Goal: Complete application form: Fill out and submit a form for a specific purpose

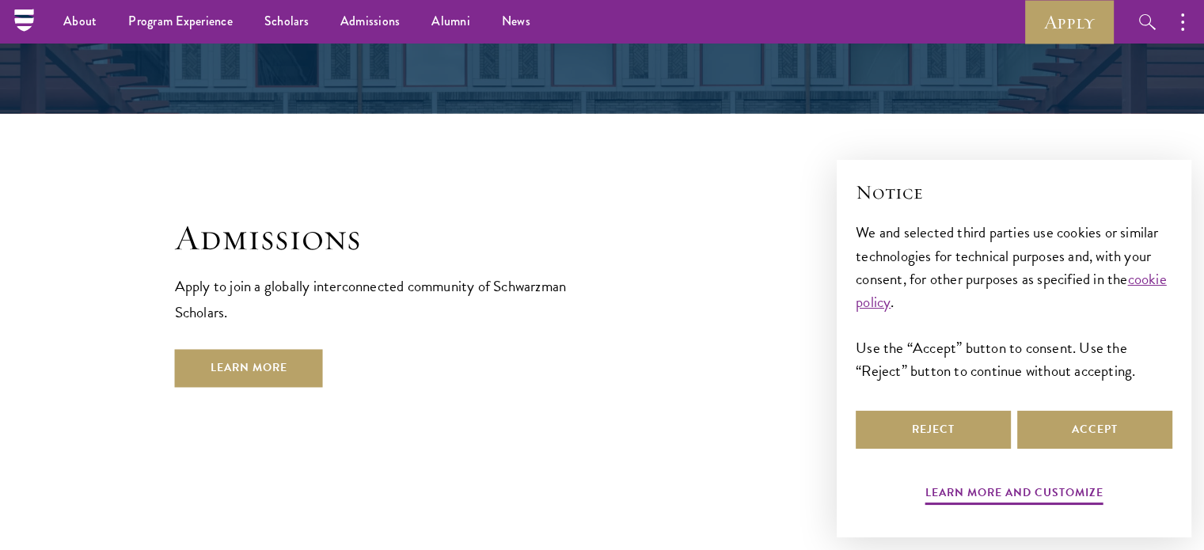
scroll to position [2295, 0]
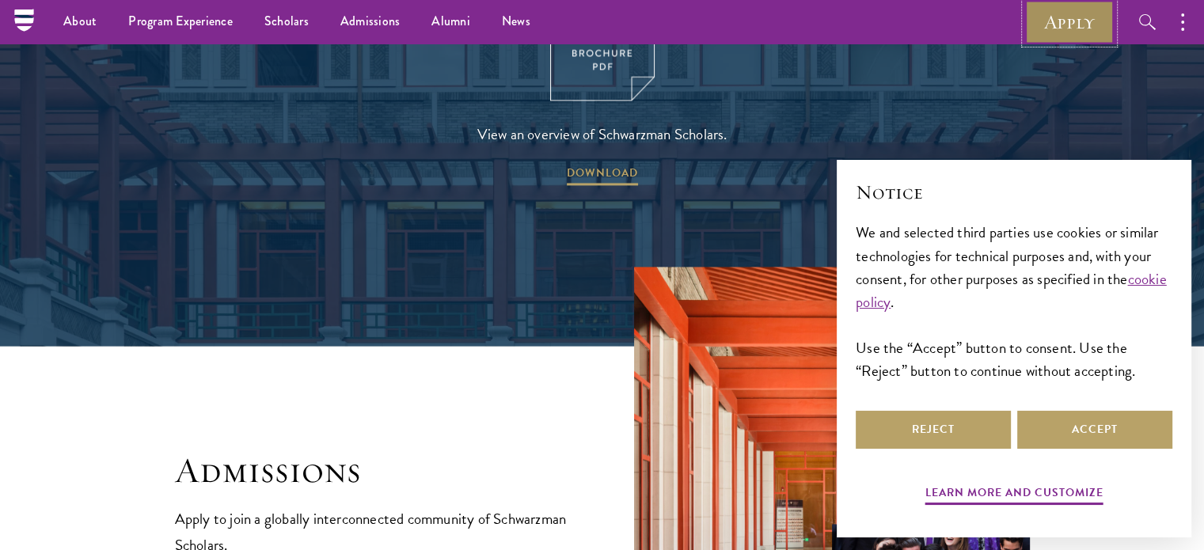
click at [1070, 31] on link "Apply" at bounding box center [1069, 22] width 89 height 44
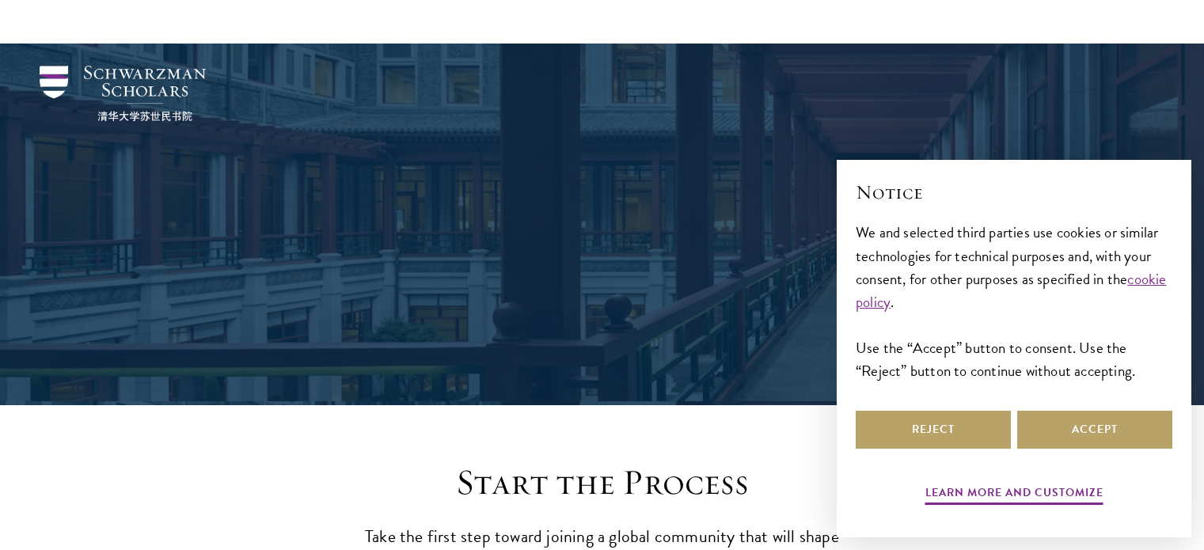
scroll to position [1670, 0]
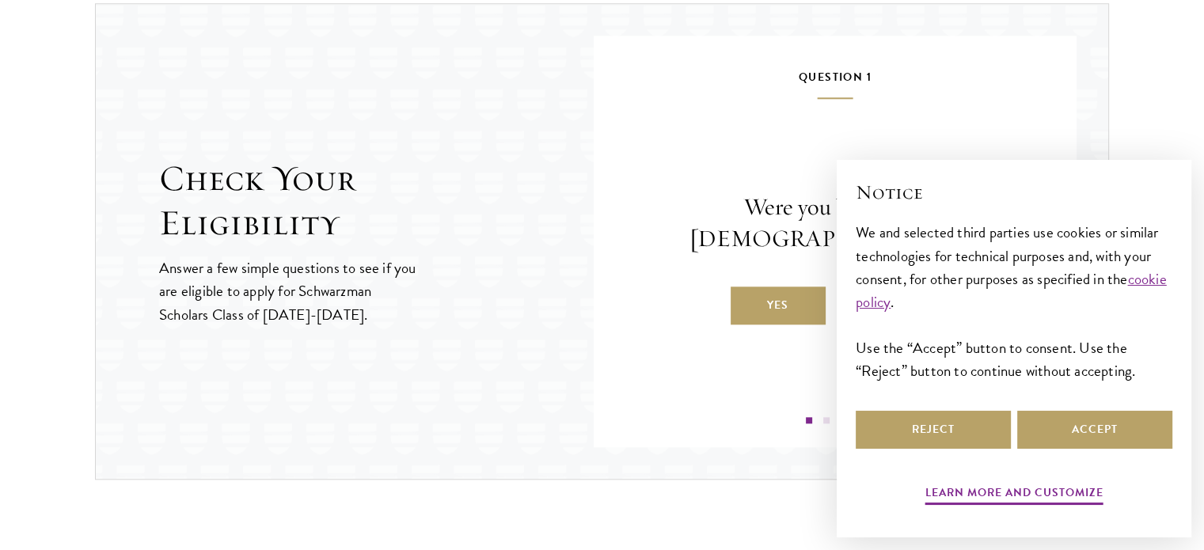
click at [389, 395] on div "Check Your Eligibility Answer a few simple questions to see if you are eligible…" at bounding box center [602, 241] width 1014 height 477
click at [727, 391] on div "Question 1 Were you born after August 1, 1997? Yes No" at bounding box center [835, 245] width 388 height 356
click at [776, 299] on label "Yes" at bounding box center [778, 306] width 95 height 38
click at [745, 299] on input "Yes" at bounding box center [738, 295] width 14 height 14
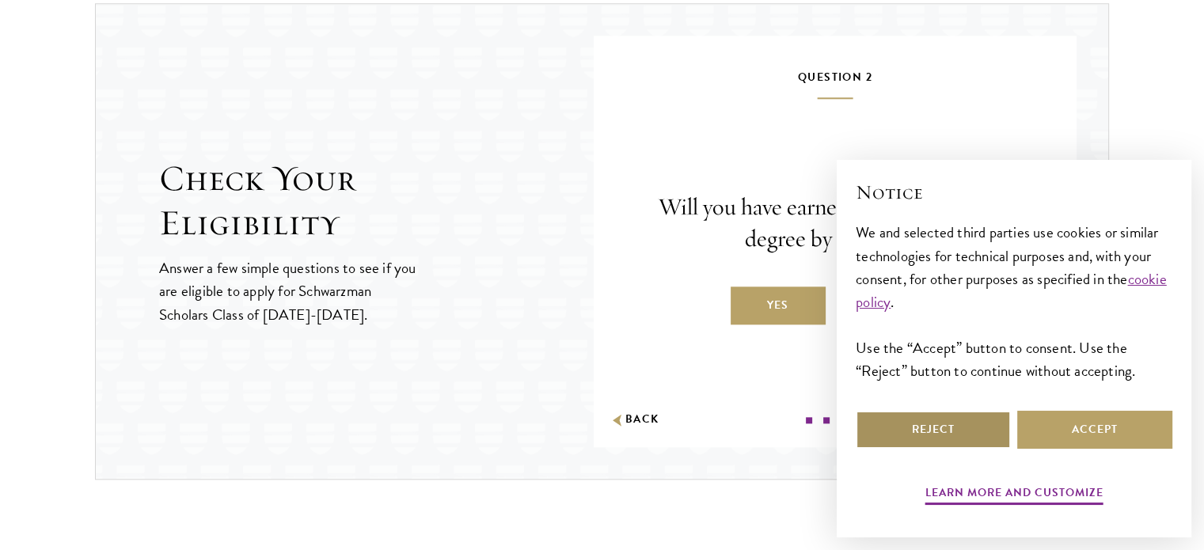
click at [906, 430] on button "Reject" at bounding box center [933, 430] width 155 height 38
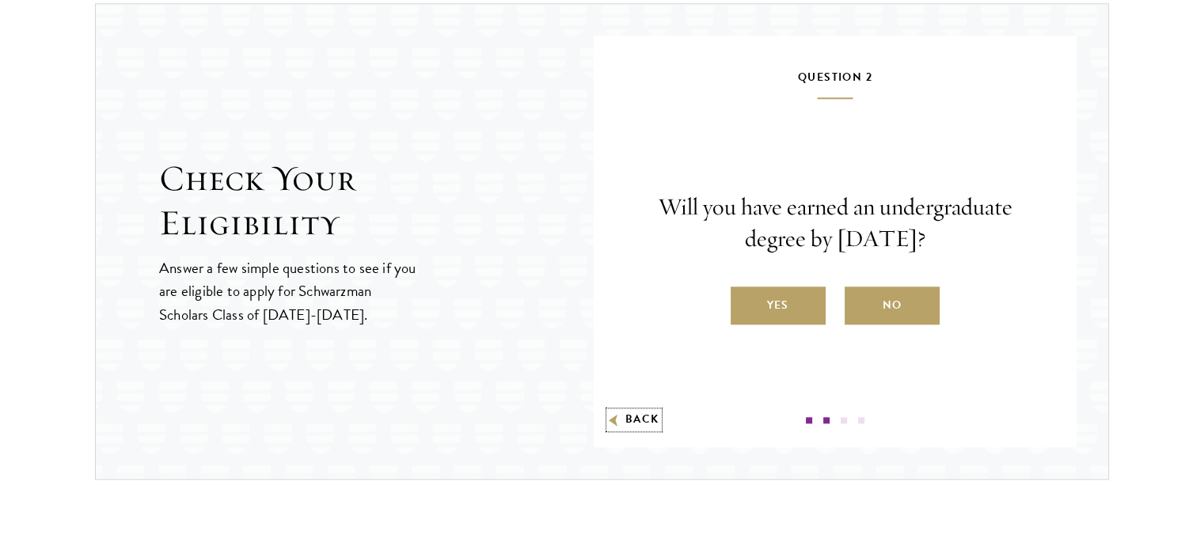
click at [627, 417] on button "Back" at bounding box center [634, 420] width 50 height 17
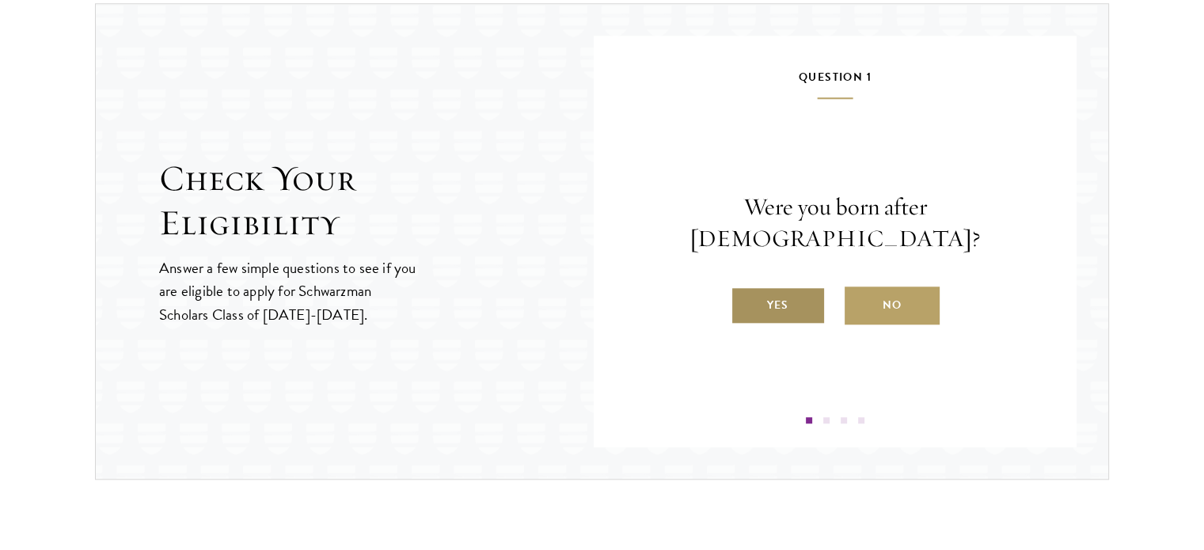
click at [788, 287] on label "Yes" at bounding box center [778, 306] width 95 height 38
click at [745, 288] on input "Yes" at bounding box center [738, 295] width 14 height 14
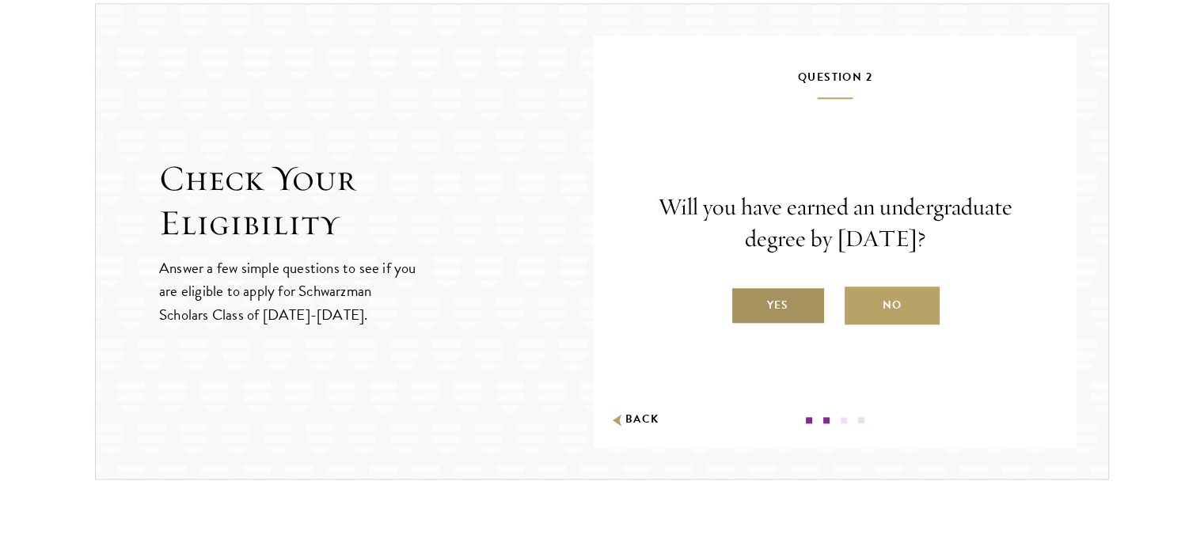
click at [785, 298] on label "Yes" at bounding box center [778, 306] width 95 height 38
click at [745, 298] on input "Yes" at bounding box center [738, 295] width 14 height 14
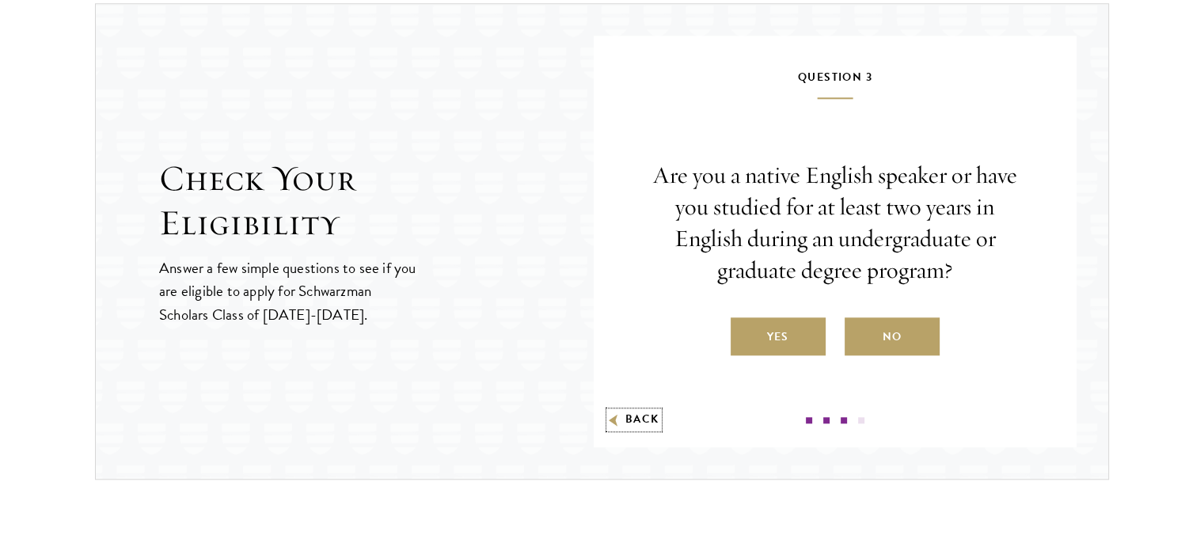
click at [637, 412] on button "Back" at bounding box center [634, 420] width 50 height 17
radio input "false"
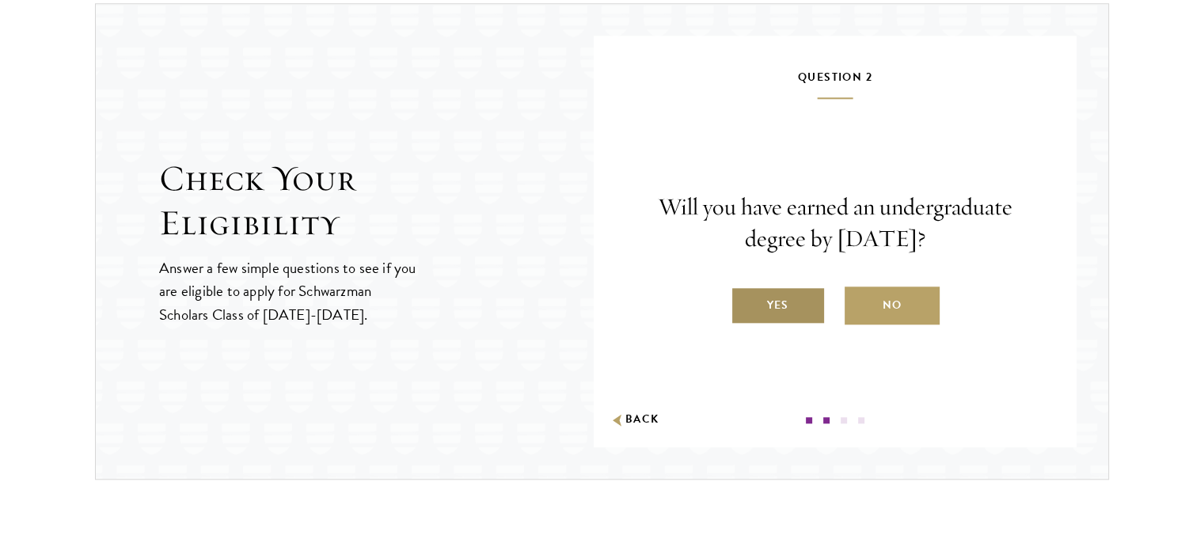
click at [765, 287] on label "Yes" at bounding box center [778, 306] width 95 height 38
click at [745, 288] on input "Yes" at bounding box center [738, 295] width 14 height 14
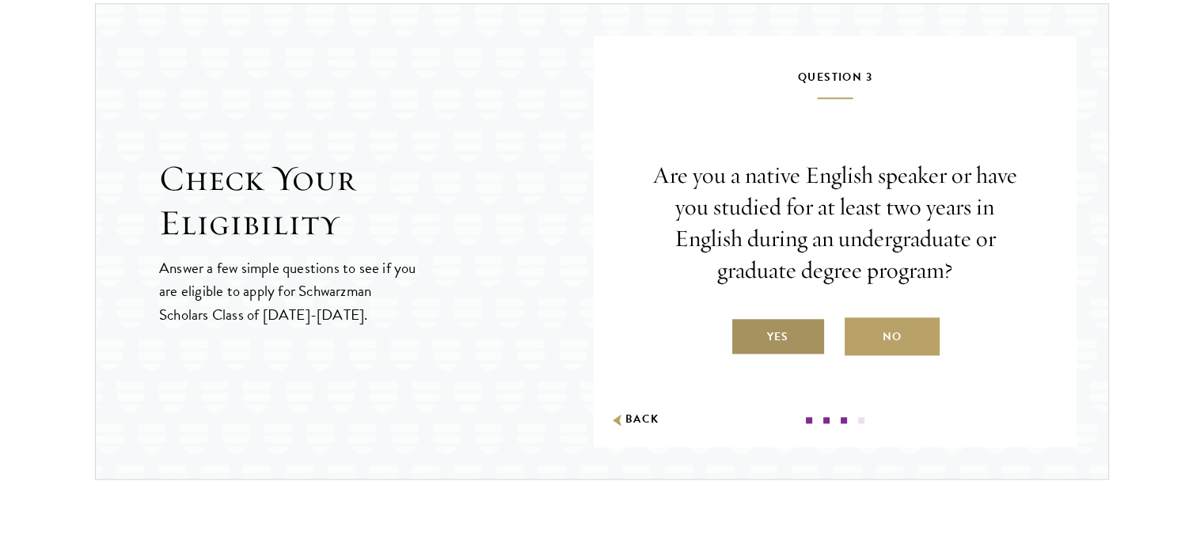
click at [798, 323] on label "Yes" at bounding box center [778, 336] width 95 height 38
click at [745, 323] on input "Yes" at bounding box center [738, 327] width 14 height 14
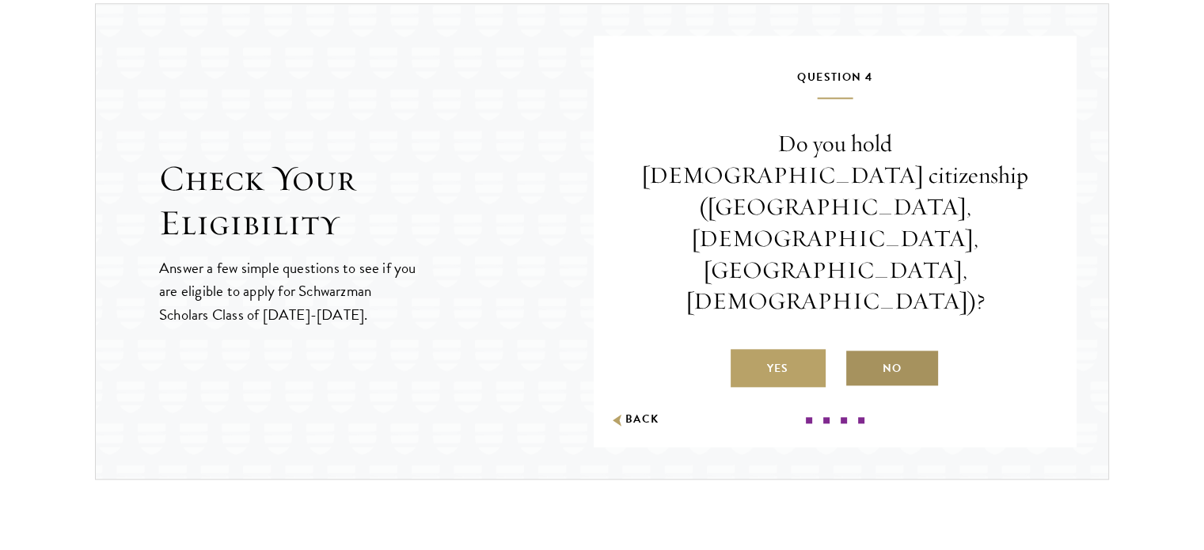
click at [902, 349] on label "No" at bounding box center [892, 368] width 95 height 38
click at [859, 351] on input "No" at bounding box center [852, 358] width 14 height 14
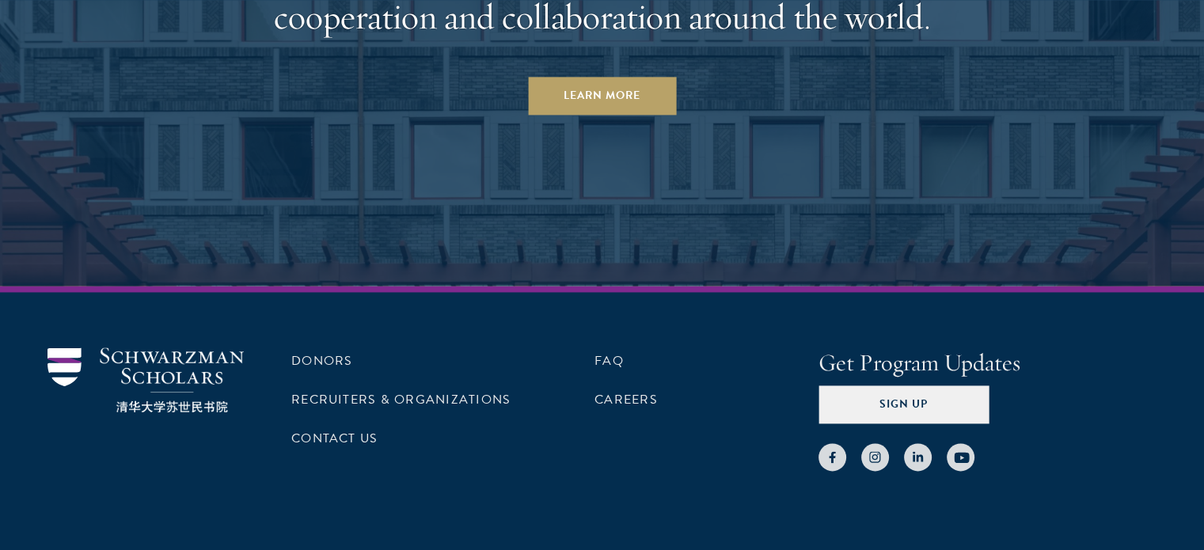
scroll to position [8340, 0]
